Goal: Check status: Check status

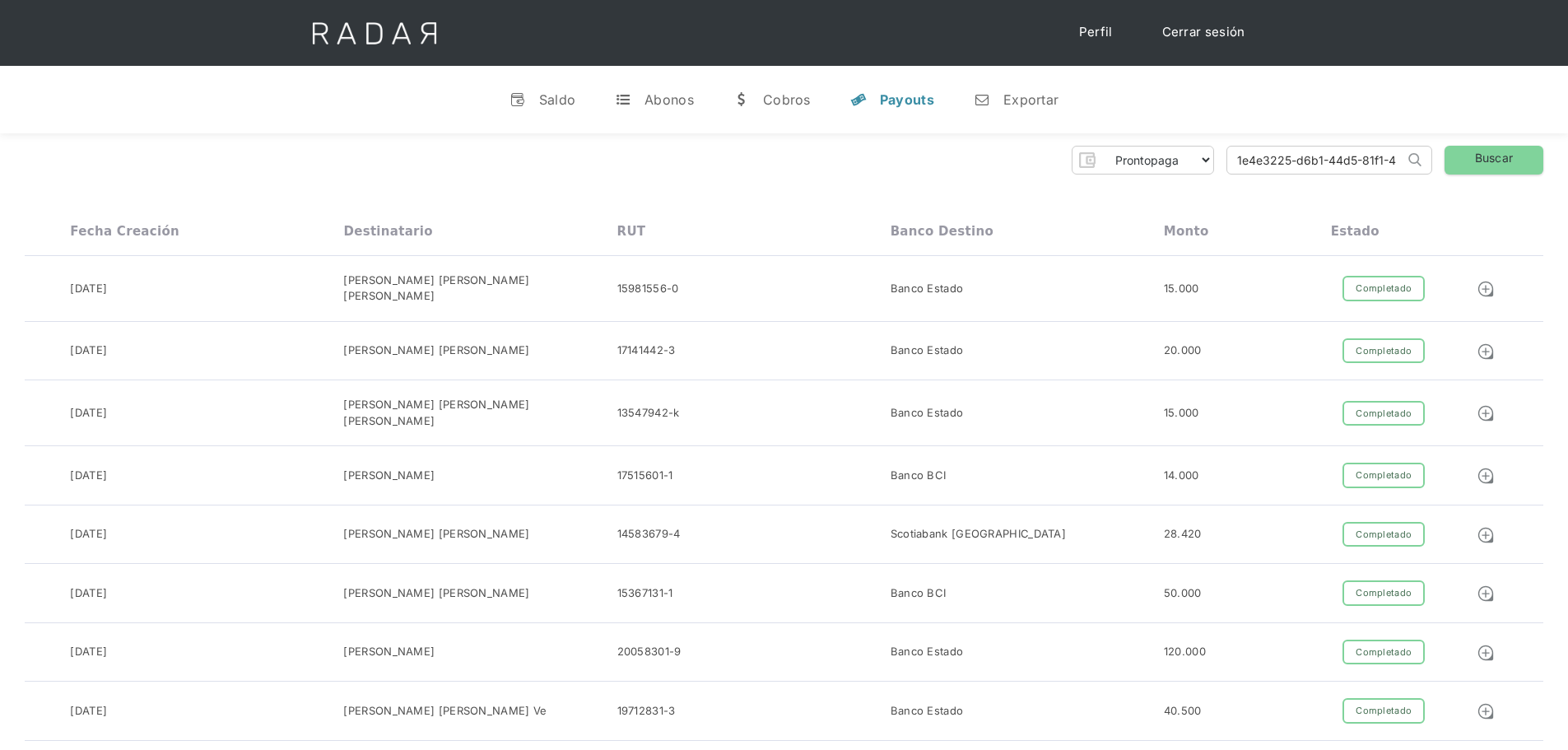
click at [373, 33] on img at bounding box center [374, 33] width 168 height 66
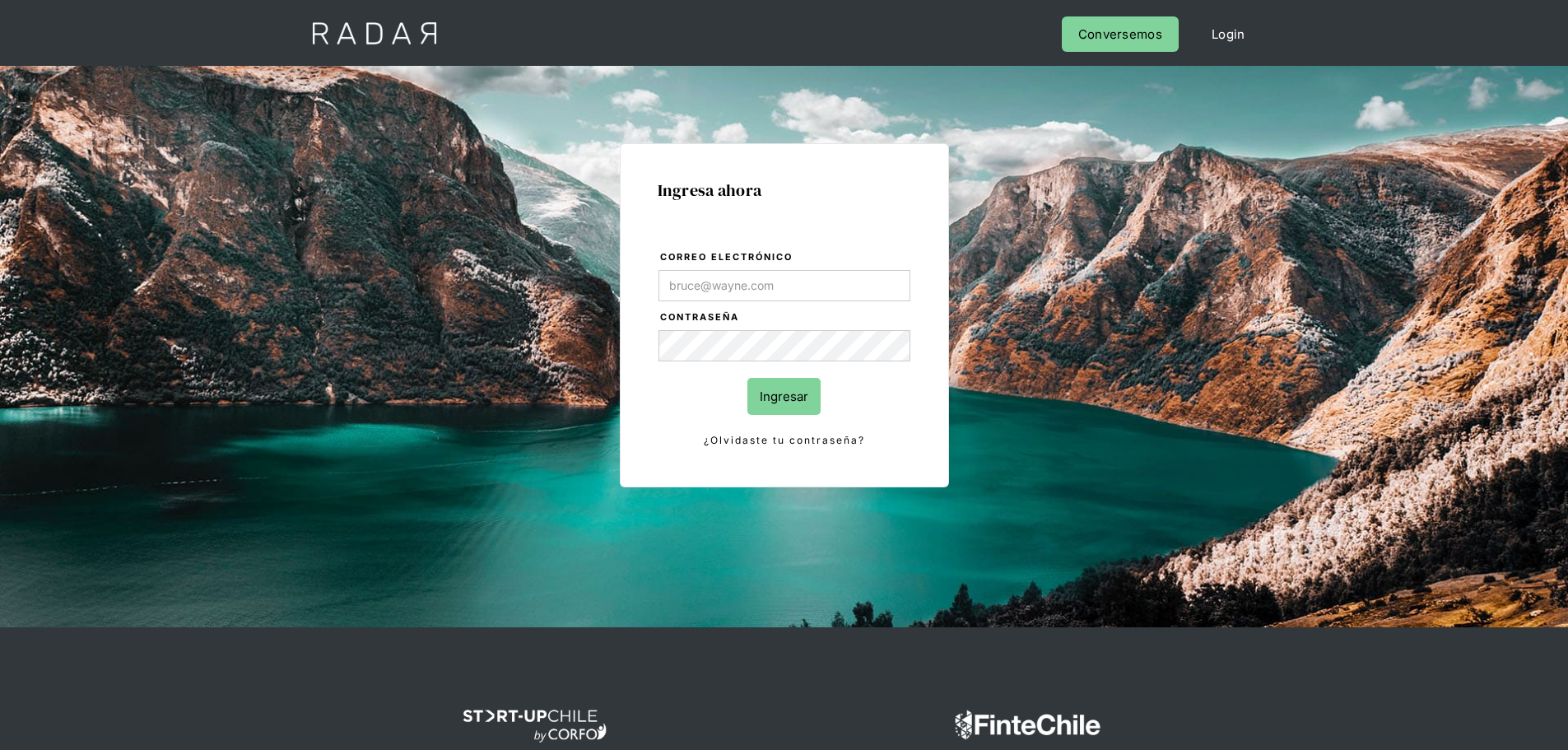
click at [788, 285] on input "Correo electrónico" at bounding box center [784, 285] width 252 height 31
type input "Evans@prontopaga.com"
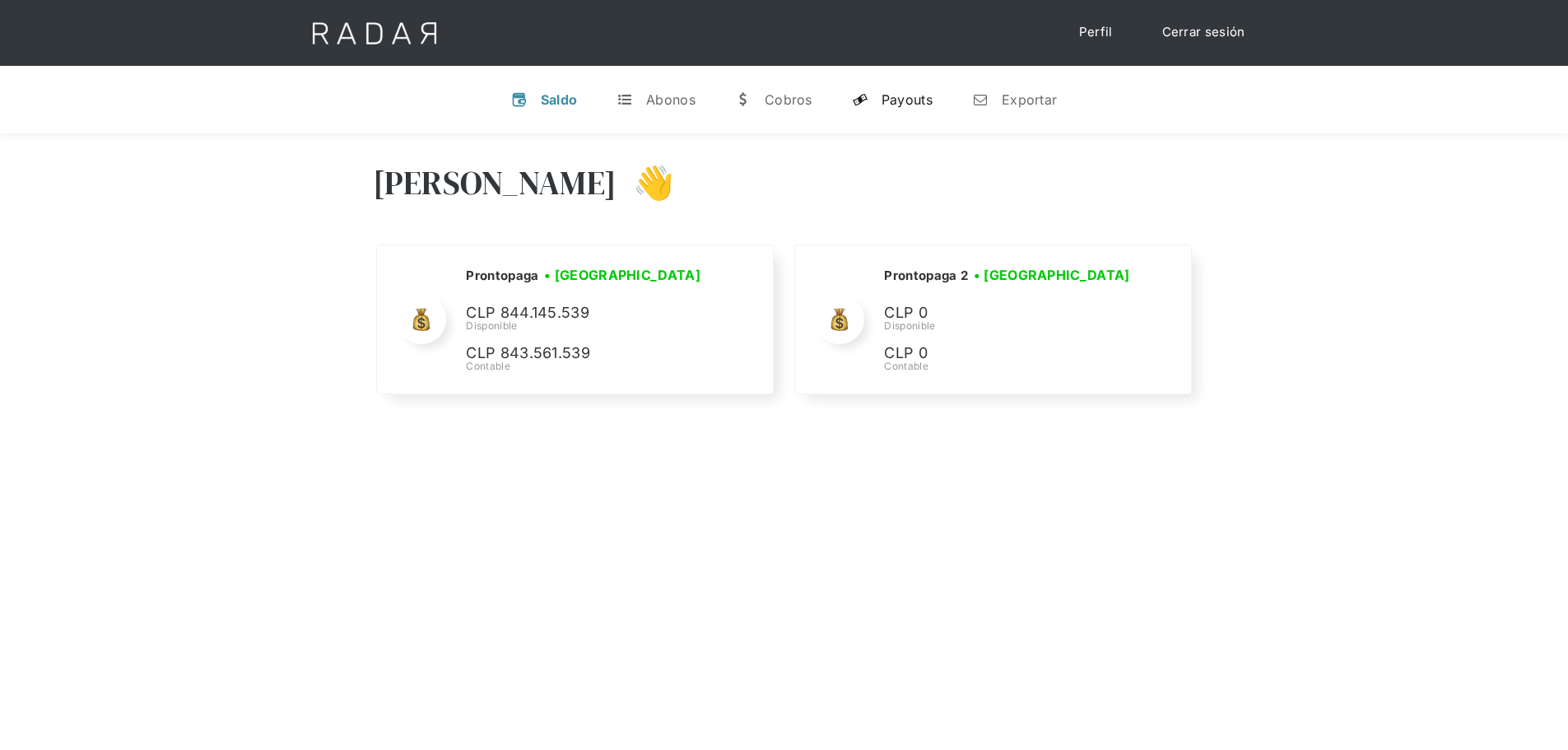
click at [920, 94] on div "Payouts" at bounding box center [906, 99] width 51 height 17
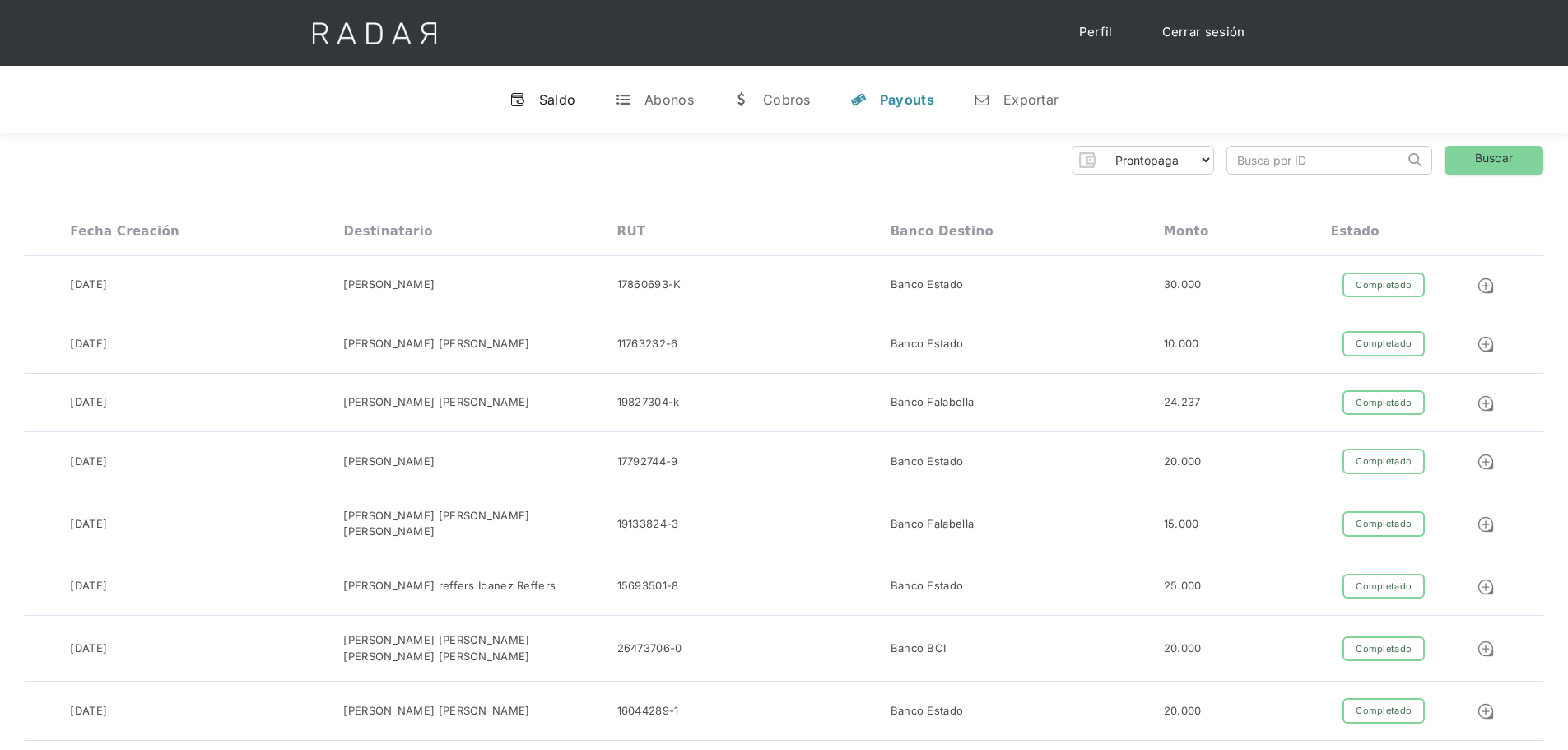
click at [563, 96] on div "Saldo" at bounding box center [557, 99] width 37 height 17
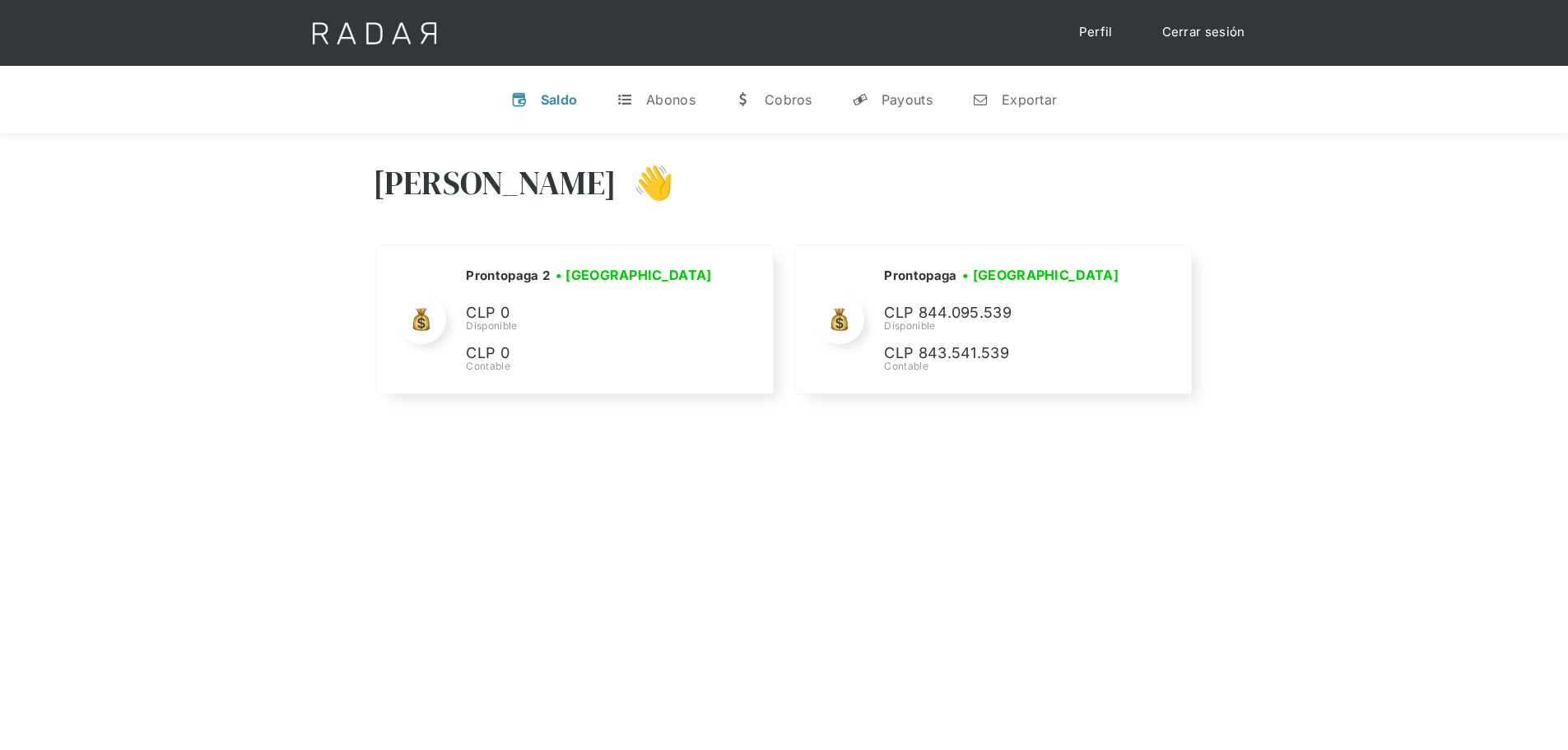
select select "prontopaga"
click at [926, 99] on div "Payouts" at bounding box center [906, 99] width 51 height 17
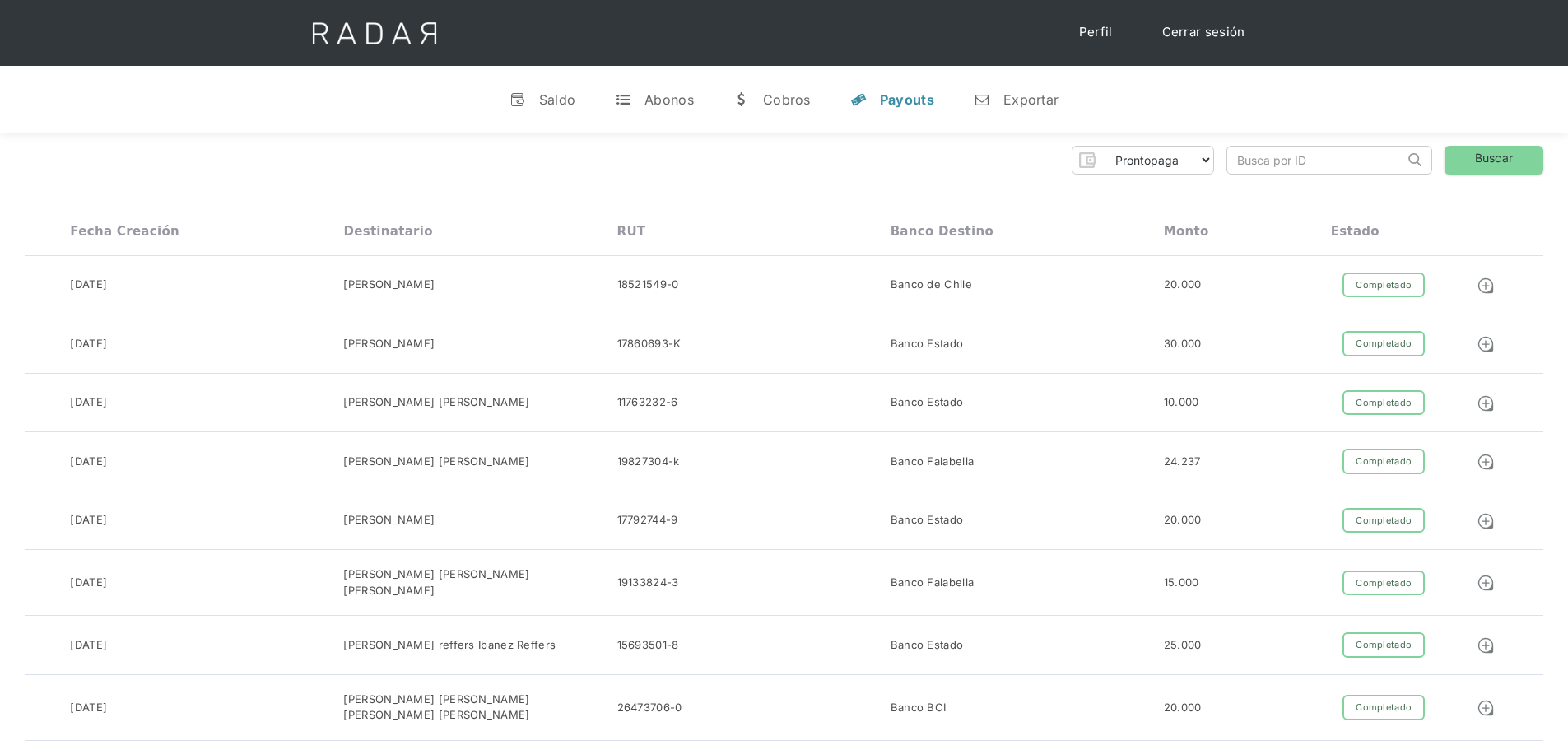
click at [1321, 169] on input "search" at bounding box center [1316, 160] width 177 height 28
paste input "f7cc4f02-767d-4260-ad25-10992da33240"
type input "f7cc4f02-767d-4260-ad25-10992da33240"
click at [1512, 163] on link "Buscar" at bounding box center [1494, 160] width 99 height 28
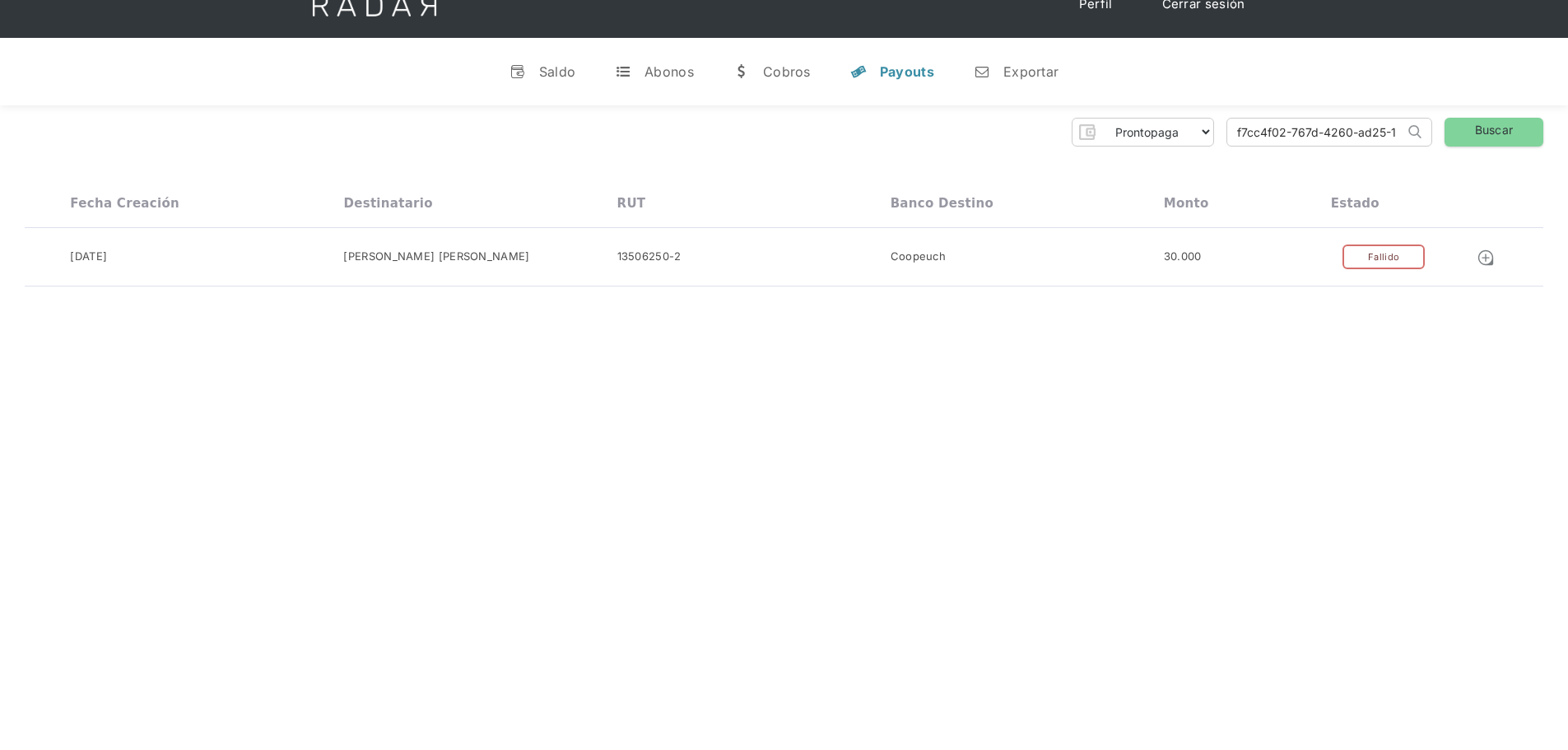
scroll to position [0, 0]
